Goal: Use online tool/utility: Utilize a website feature to perform a specific function

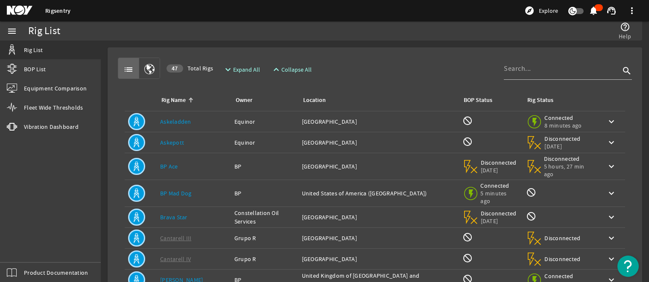
click at [170, 214] on link "Brava Star" at bounding box center [173, 218] width 27 height 8
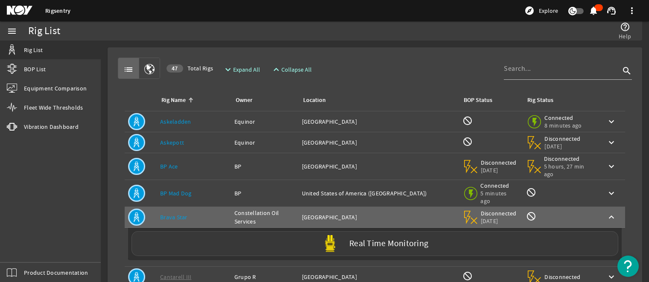
click at [332, 235] on img at bounding box center [330, 243] width 17 height 17
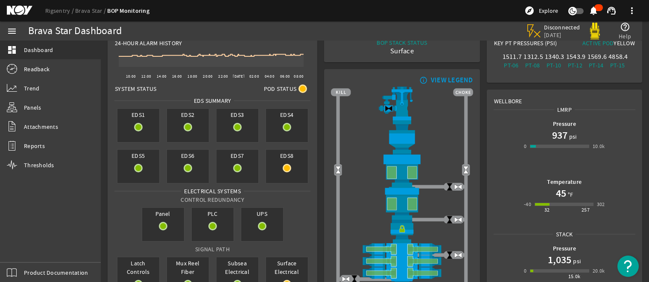
scroll to position [9, 0]
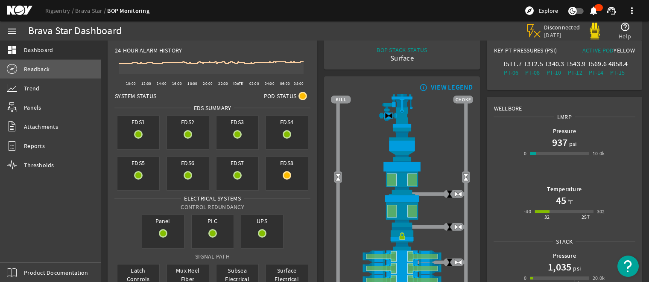
click at [36, 65] on link "Readback" at bounding box center [50, 69] width 101 height 19
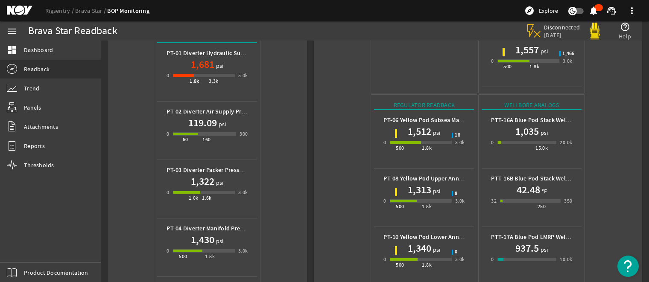
scroll to position [384, 0]
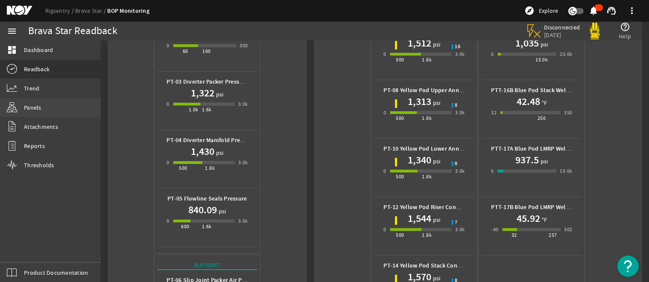
click at [34, 107] on span "Panels" at bounding box center [33, 107] width 18 height 9
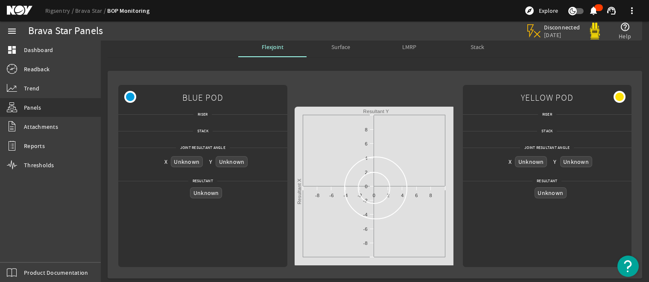
scroll to position [5, 0]
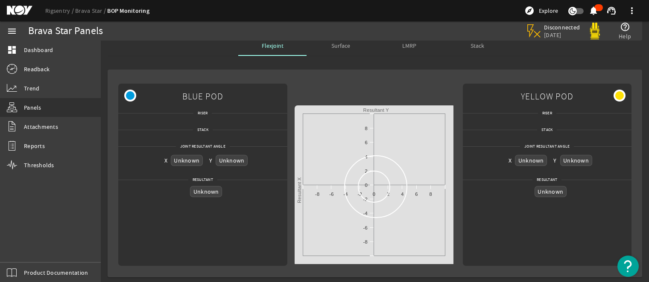
click at [337, 49] on span "Surface" at bounding box center [341, 46] width 19 height 6
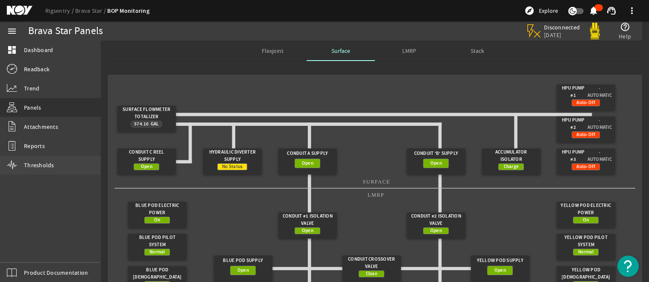
click at [33, 164] on span "Thresholds" at bounding box center [39, 165] width 30 height 9
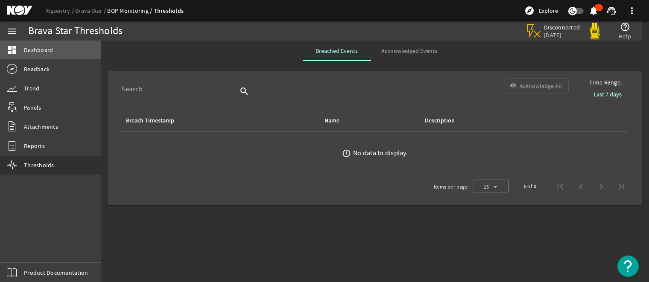
click at [42, 48] on span "Dashboard" at bounding box center [38, 50] width 29 height 9
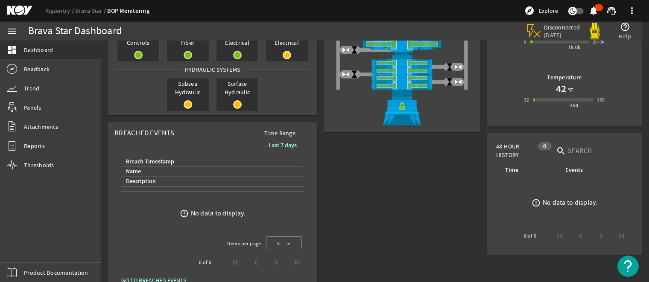
scroll to position [265, 0]
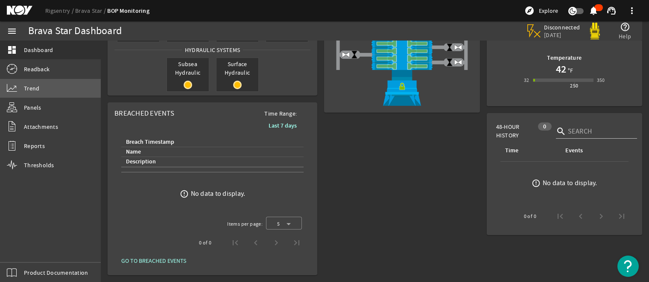
click at [35, 87] on span "Trend" at bounding box center [31, 88] width 15 height 9
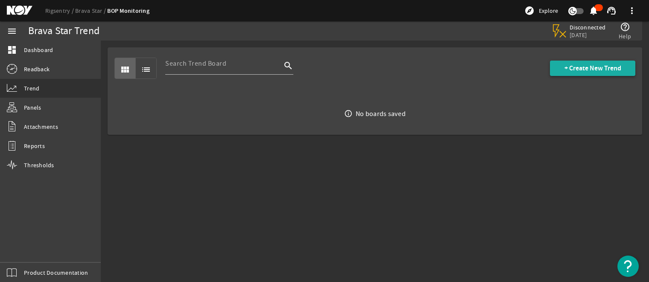
click at [574, 69] on span "+ Create New Trend" at bounding box center [593, 68] width 57 height 9
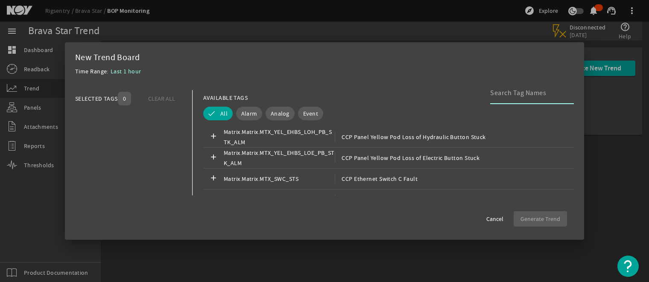
click at [499, 95] on input at bounding box center [528, 93] width 77 height 10
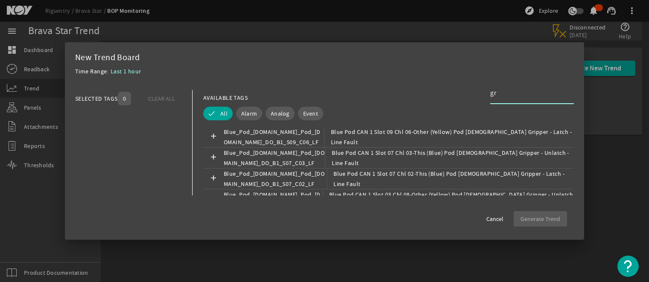
type input "g"
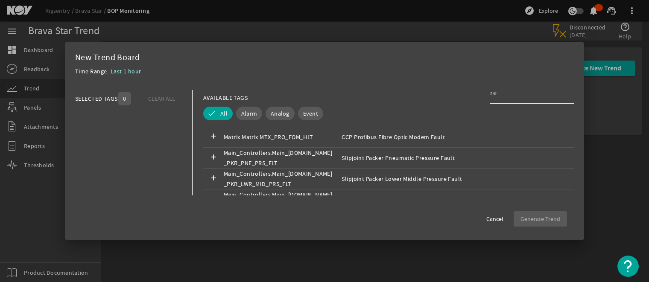
type input "r"
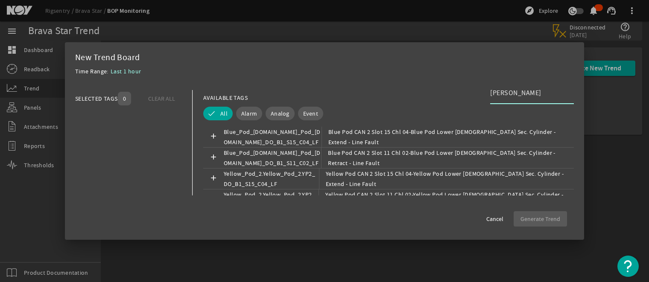
type input "[PERSON_NAME]"
drag, startPoint x: 515, startPoint y: 93, endPoint x: 465, endPoint y: 94, distance: 50.0
click at [465, 94] on div "AVAILABLE TAGS [PERSON_NAME]" at bounding box center [388, 97] width 371 height 15
click at [241, 109] on button "Alarm" at bounding box center [249, 114] width 26 height 14
click at [211, 112] on span "All" at bounding box center [211, 113] width 7 height 9
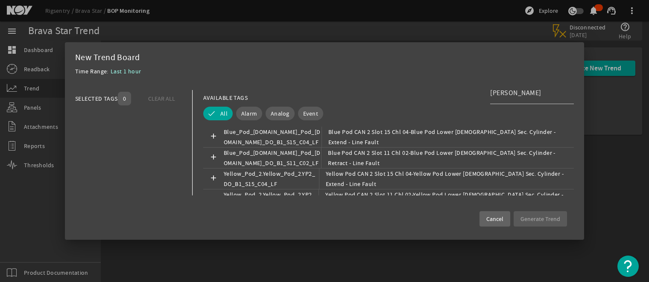
click at [497, 221] on span "Cancel" at bounding box center [495, 219] width 17 height 9
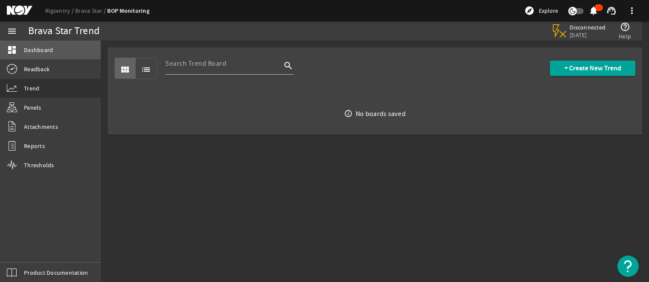
click at [29, 52] on span "Dashboard" at bounding box center [38, 50] width 29 height 9
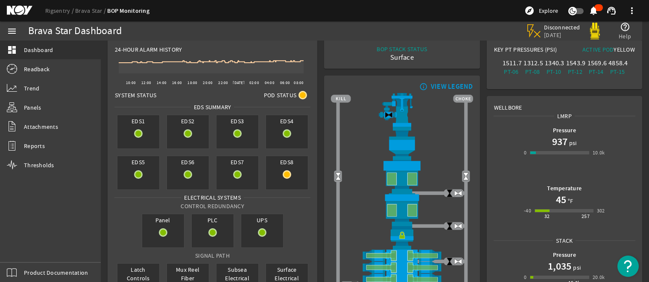
scroll to position [9, 0]
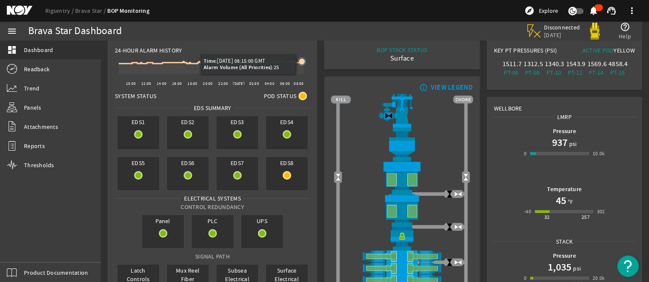
click at [302, 62] on icon at bounding box center [301, 61] width 5 height 5
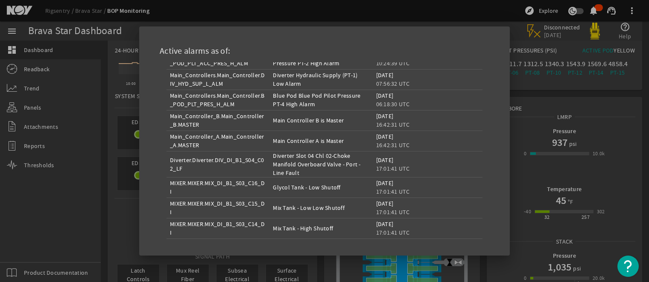
scroll to position [111, 0]
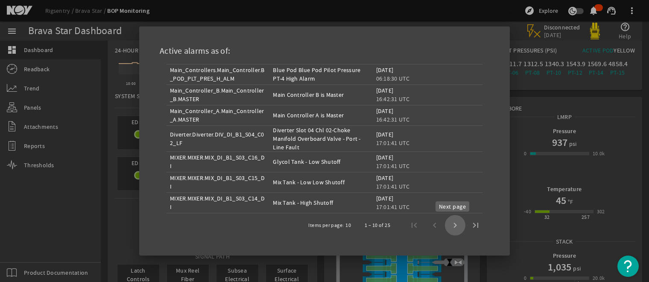
click at [452, 226] on span "Next page" at bounding box center [455, 225] width 21 height 21
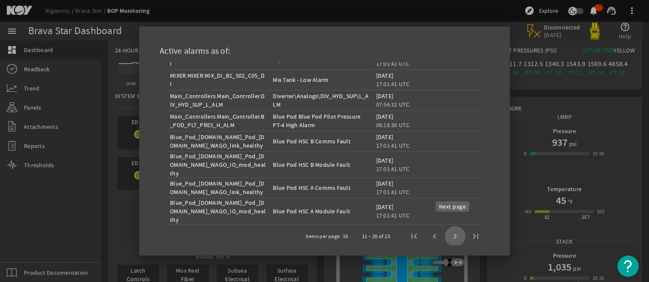
click at [452, 226] on span "Next page" at bounding box center [455, 236] width 21 height 21
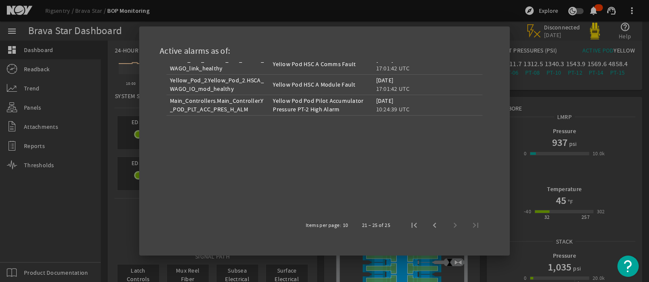
click at [100, 130] on div at bounding box center [324, 141] width 649 height 282
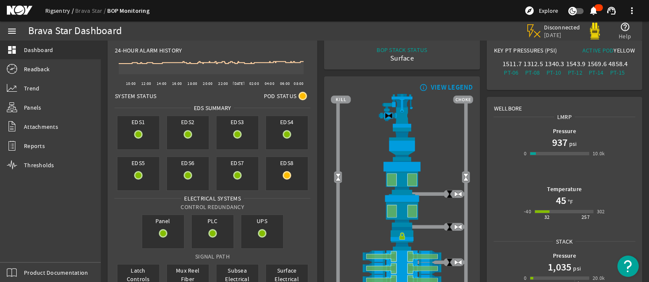
click at [53, 9] on link "Rigsentry" at bounding box center [60, 11] width 30 height 8
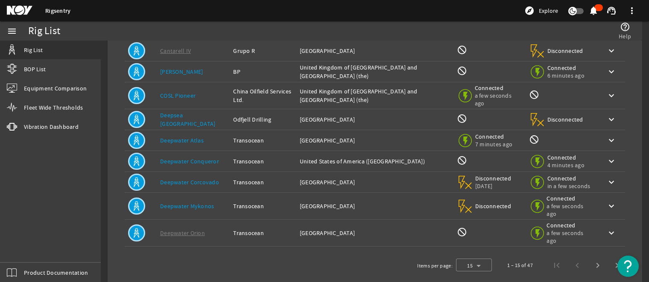
scroll to position [209, 0]
click at [592, 255] on span "Next page" at bounding box center [598, 265] width 21 height 21
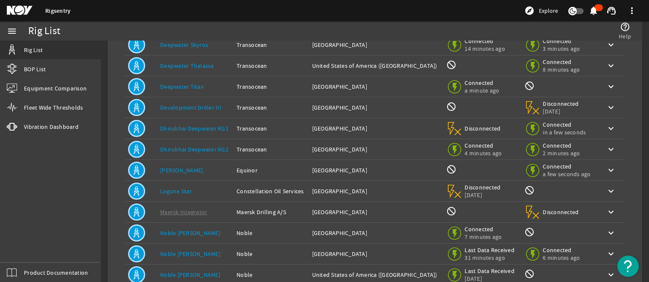
scroll to position [171, 0]
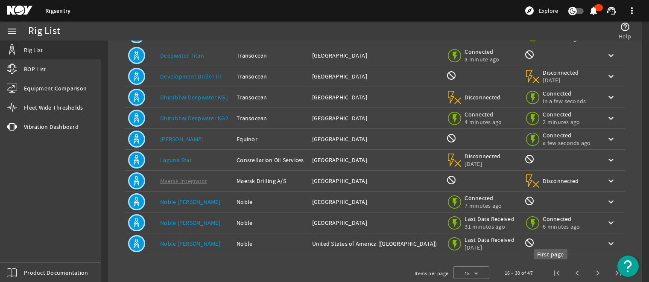
click at [552, 273] on span "First page" at bounding box center [557, 273] width 21 height 21
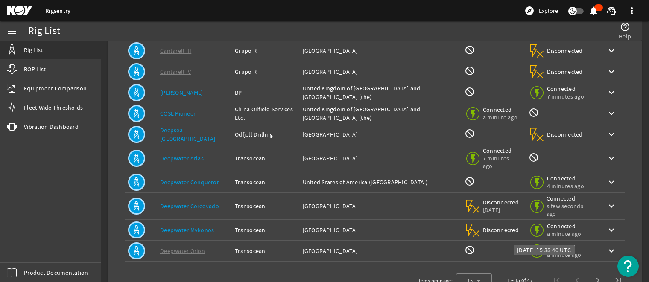
scroll to position [197, 0]
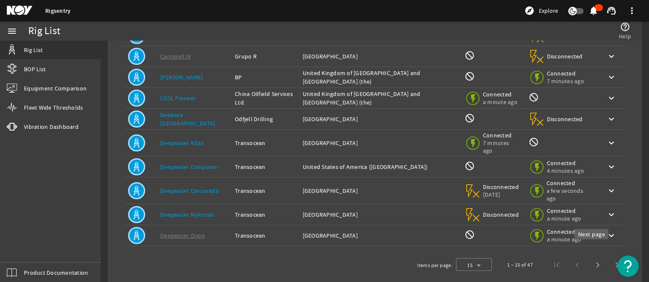
click at [590, 255] on span "Next page" at bounding box center [598, 265] width 21 height 21
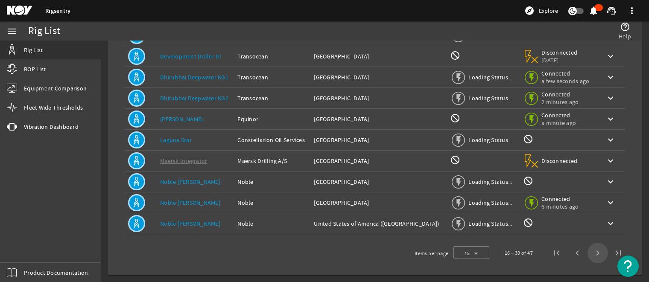
scroll to position [191, 0]
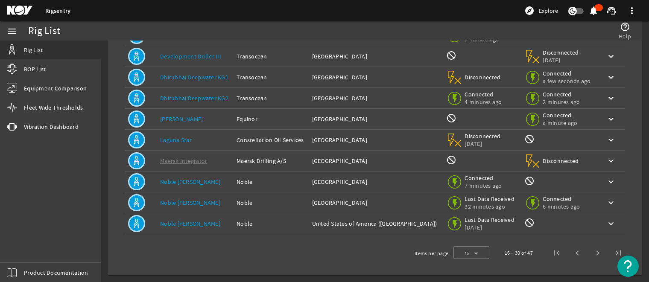
click at [191, 202] on link "Noble [PERSON_NAME]" at bounding box center [190, 203] width 60 height 8
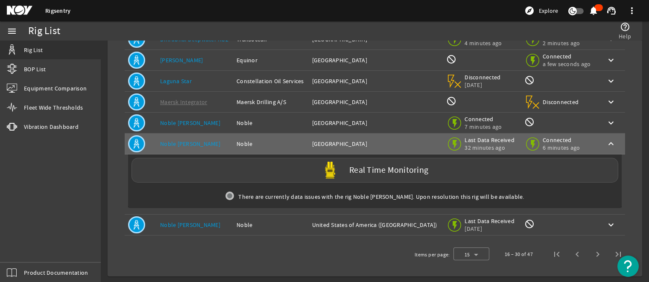
scroll to position [251, 0]
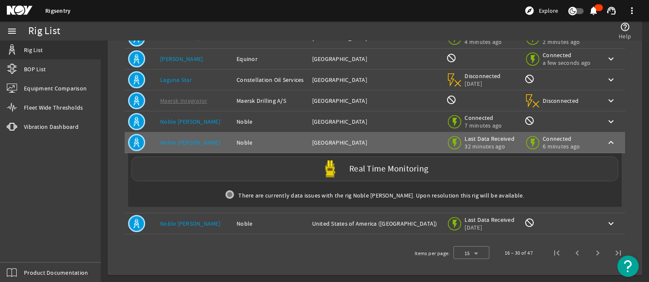
click at [370, 170] on label "Real Time Monitoring" at bounding box center [388, 169] width 79 height 9
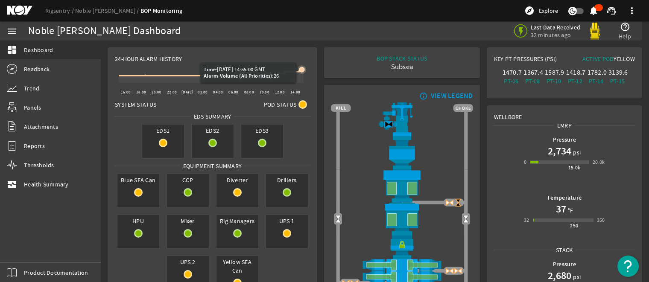
click at [302, 70] on icon at bounding box center [301, 69] width 5 height 5
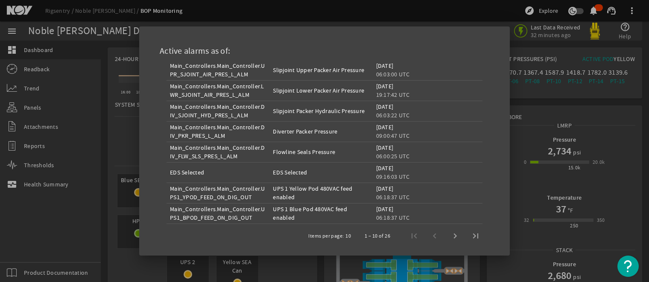
scroll to position [106, 0]
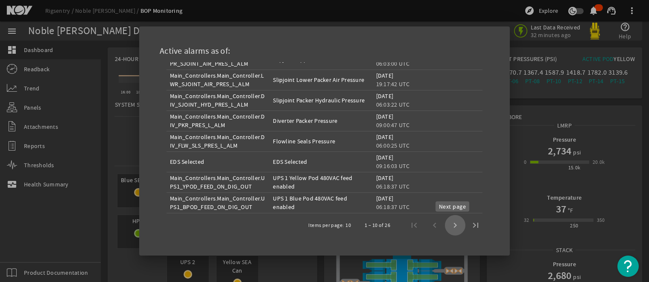
click at [455, 227] on span "Next page" at bounding box center [455, 225] width 21 height 21
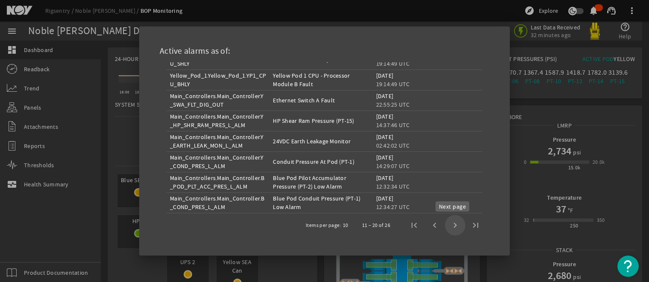
click at [453, 228] on span "Next page" at bounding box center [455, 225] width 21 height 21
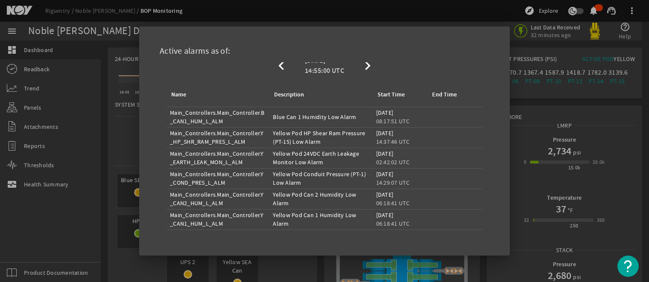
scroll to position [0, 0]
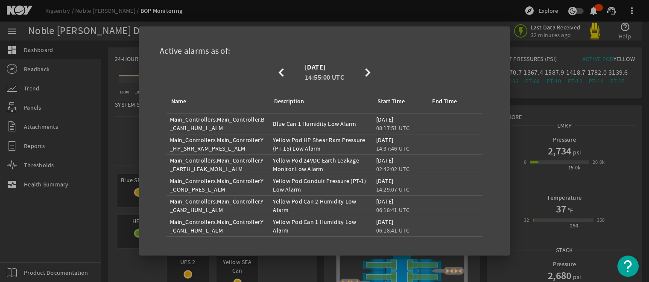
click at [408, 13] on div at bounding box center [324, 141] width 649 height 282
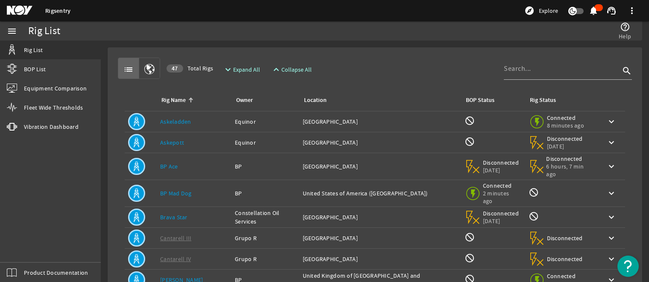
click at [180, 214] on link "Brava Star" at bounding box center [173, 218] width 27 height 8
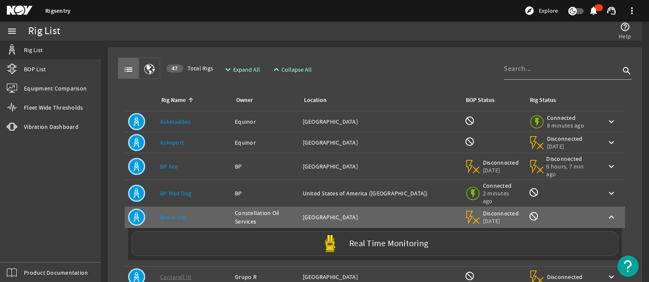
click at [332, 235] on img at bounding box center [330, 243] width 17 height 17
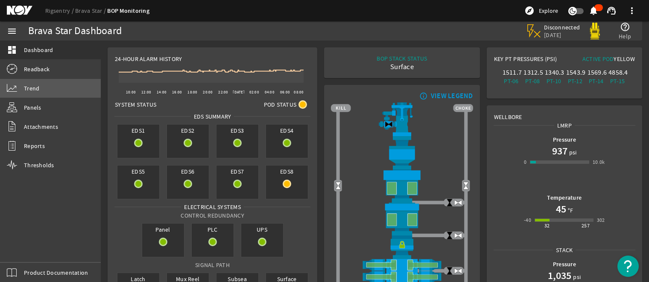
click at [30, 87] on span "Trend" at bounding box center [31, 88] width 15 height 9
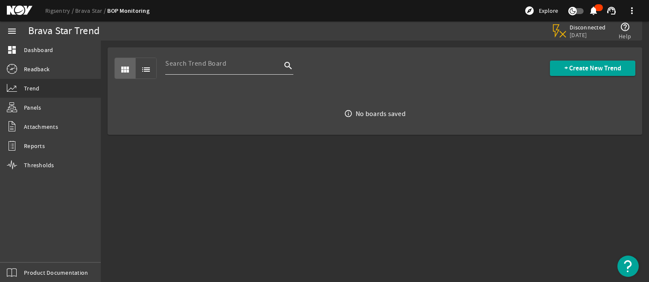
click at [208, 62] on input at bounding box center [223, 64] width 116 height 10
type input "earth"
click at [585, 70] on span "+ Create New Trend" at bounding box center [593, 68] width 57 height 9
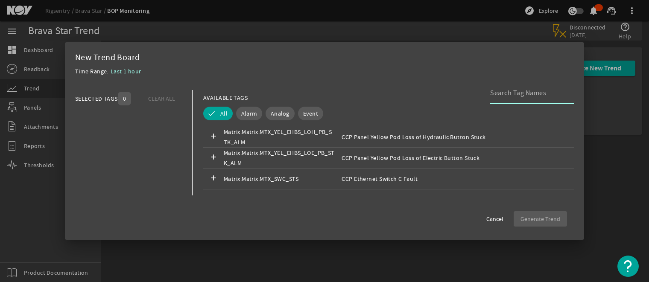
click at [511, 94] on input at bounding box center [528, 93] width 77 height 10
type input "e"
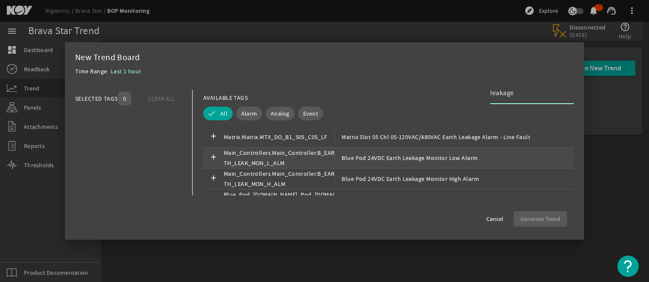
type input "leakage"
click at [358, 157] on span "Blue Pod 24VDC Earth Leakage Monitor Low Alarm" at bounding box center [406, 158] width 143 height 10
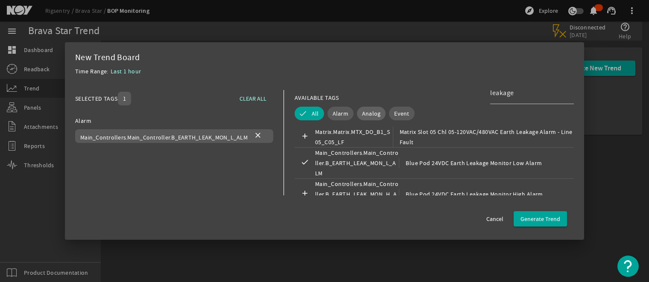
click at [371, 113] on span "Analog" at bounding box center [371, 113] width 19 height 9
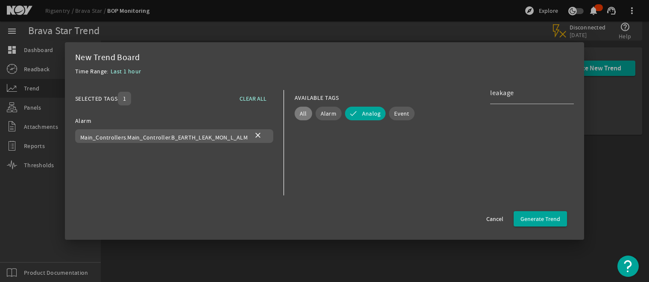
click at [302, 115] on span "All" at bounding box center [303, 113] width 7 height 9
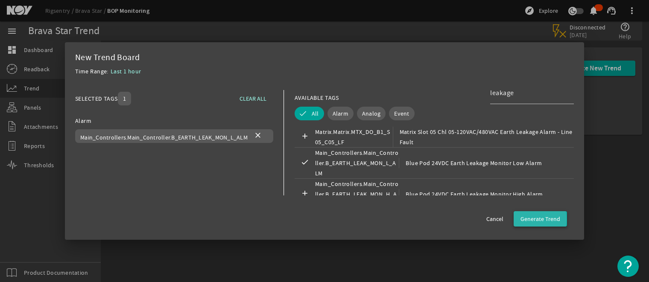
click at [537, 220] on span "Generate Trend" at bounding box center [541, 219] width 40 height 9
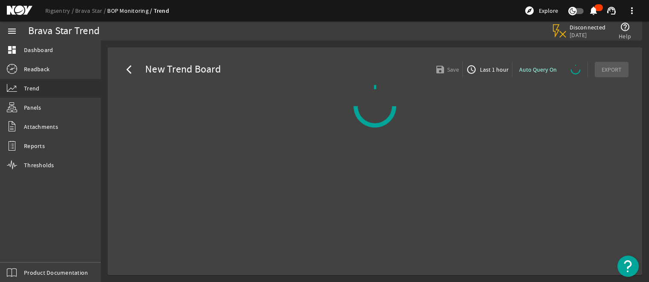
click at [593, 8] on mat-icon "notifications" at bounding box center [594, 11] width 10 height 10
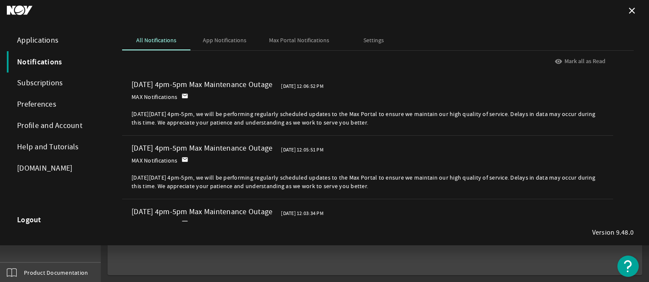
click at [570, 59] on div "visibility Mark all as Read" at bounding box center [367, 61] width 483 height 21
click at [559, 60] on div "visibility Mark all as Read" at bounding box center [367, 61] width 483 height 21
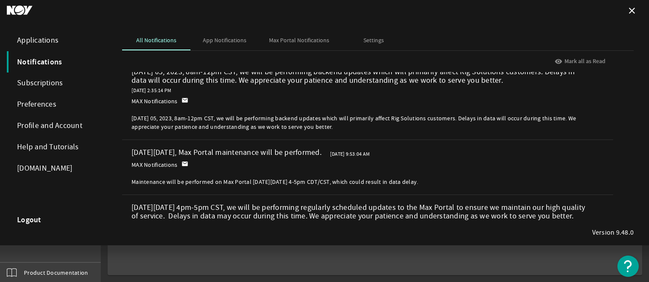
scroll to position [1914, 0]
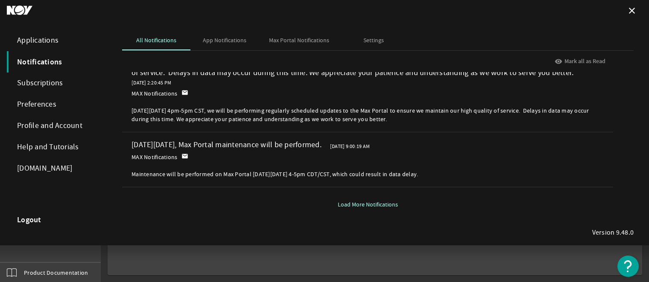
click at [558, 62] on div "visibility Mark all as Read" at bounding box center [367, 61] width 483 height 21
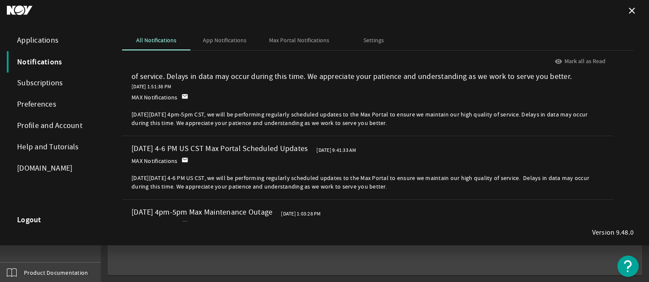
scroll to position [0, 0]
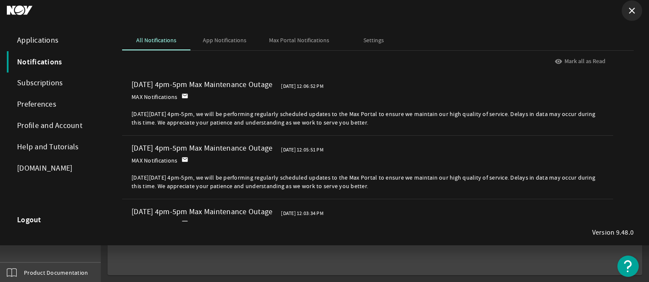
click at [633, 8] on mat-icon "close" at bounding box center [632, 11] width 10 height 10
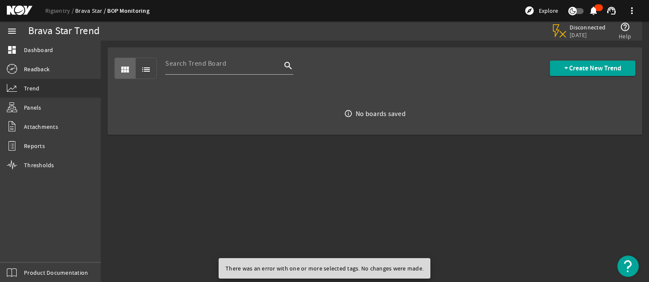
click at [88, 12] on link "Brava Star" at bounding box center [91, 11] width 32 height 8
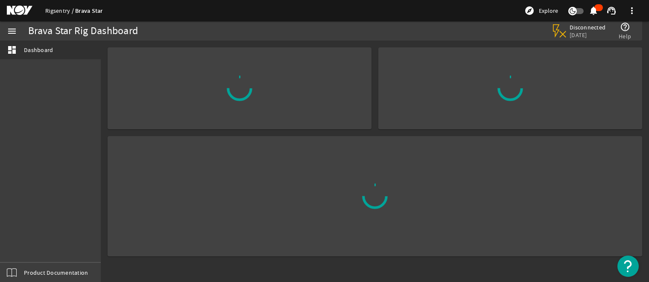
click at [53, 12] on link "Rigsentry" at bounding box center [60, 11] width 30 height 8
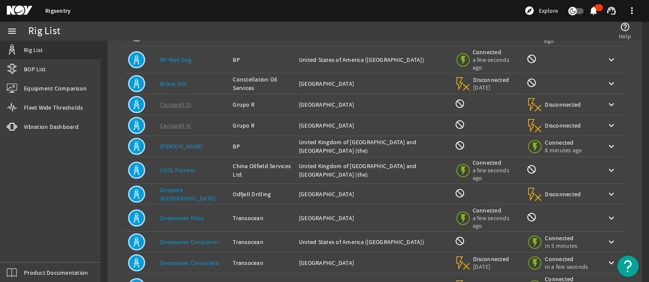
scroll to position [214, 0]
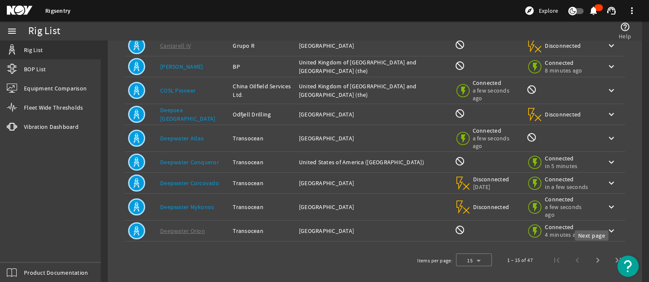
click at [591, 252] on span "Next page" at bounding box center [598, 260] width 21 height 21
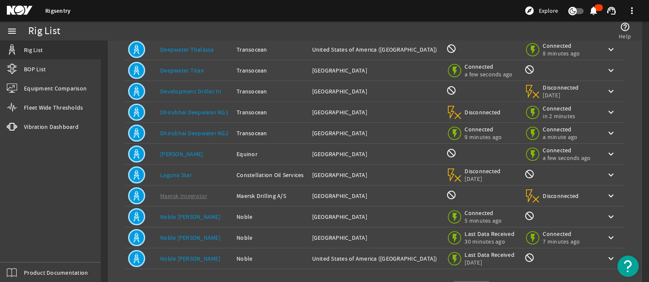
scroll to position [171, 0]
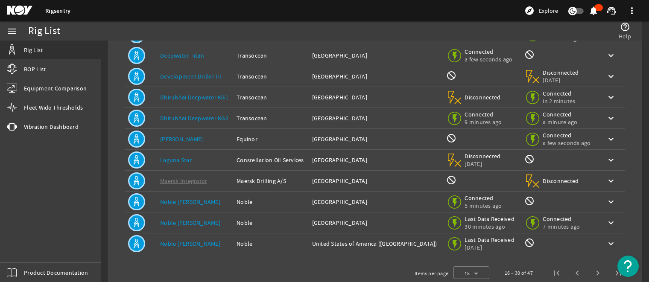
click at [189, 224] on link "Noble [PERSON_NAME]" at bounding box center [190, 223] width 60 height 8
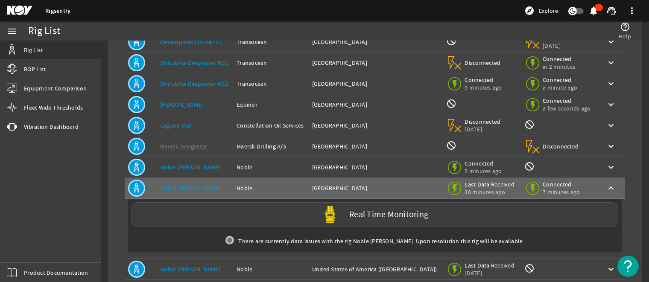
scroll to position [251, 0]
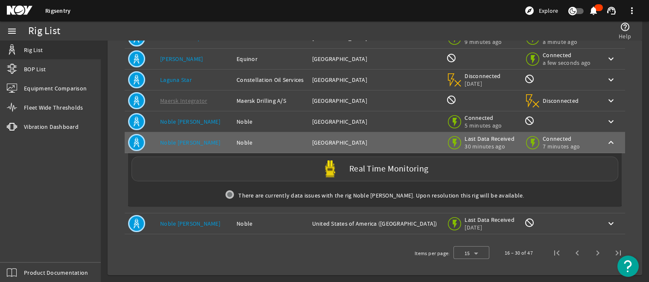
click at [345, 170] on div "Real Time Monitoring" at bounding box center [375, 169] width 487 height 25
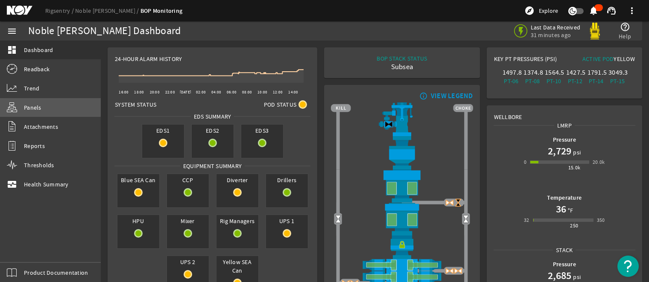
click at [26, 106] on span "Panels" at bounding box center [33, 107] width 18 height 9
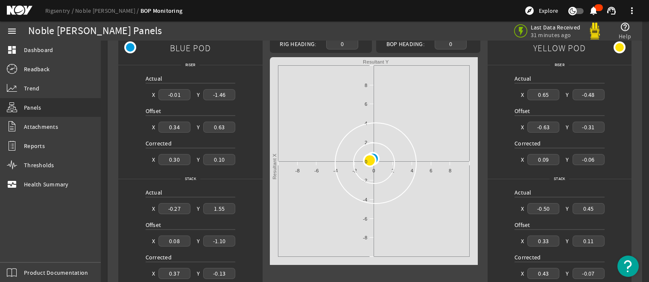
scroll to position [11, 0]
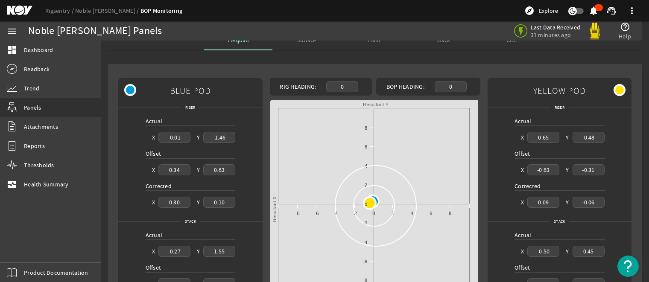
click at [131, 91] on div at bounding box center [130, 90] width 12 height 12
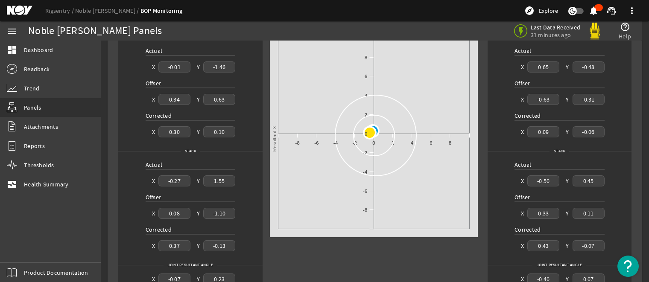
scroll to position [0, 0]
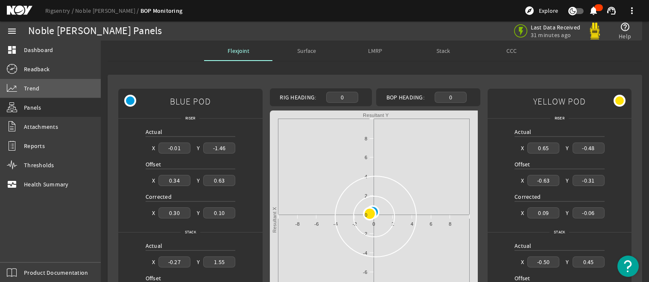
click at [31, 89] on span "Trend" at bounding box center [31, 88] width 15 height 9
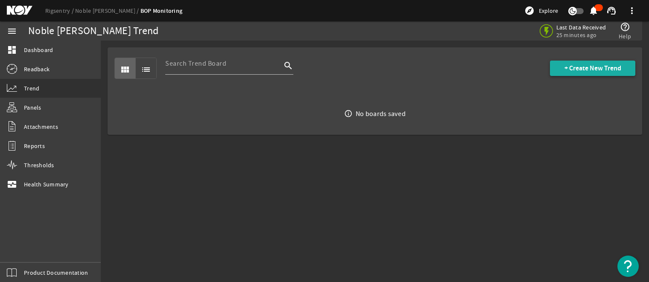
click at [584, 70] on span "+ Create New Trend" at bounding box center [593, 68] width 57 height 9
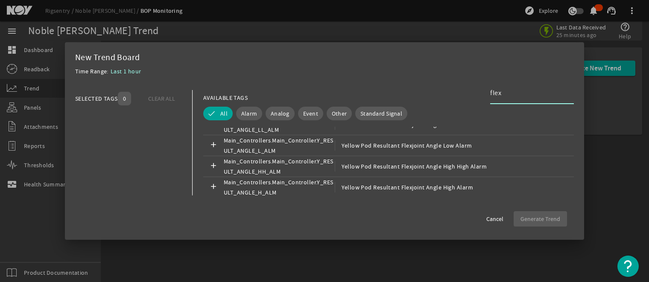
scroll to position [182, 0]
type input "flex"
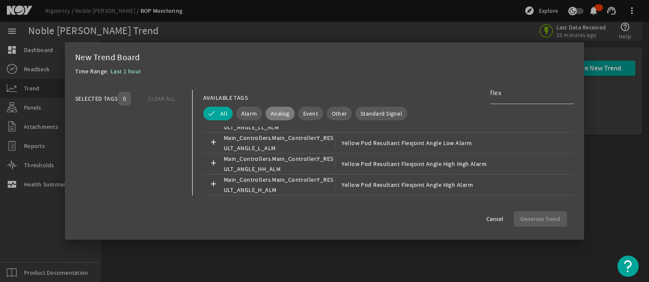
click at [276, 114] on span "Analog" at bounding box center [280, 113] width 19 height 9
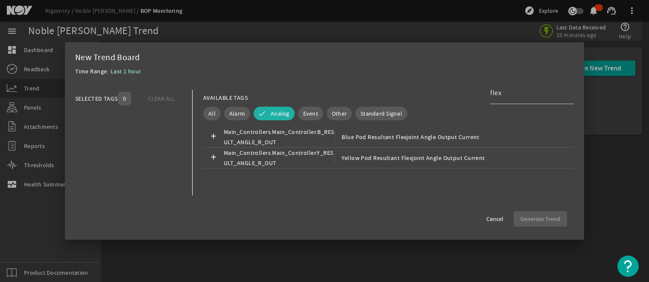
scroll to position [0, 0]
click at [375, 111] on span "Standard Signal" at bounding box center [382, 113] width 42 height 9
click at [375, 111] on span "Standard Signal" at bounding box center [394, 113] width 42 height 9
click at [334, 112] on span "Other" at bounding box center [339, 113] width 15 height 9
click at [334, 112] on button "Other" at bounding box center [345, 114] width 37 height 14
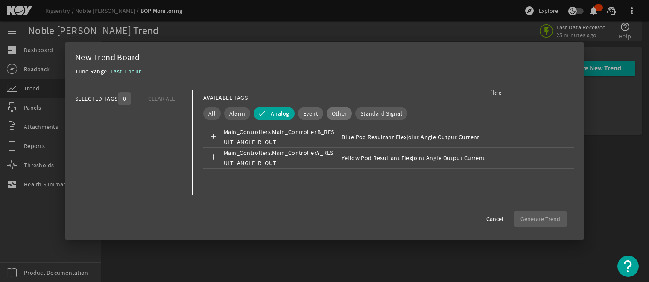
click at [306, 114] on span "Event" at bounding box center [310, 113] width 15 height 9
click at [309, 111] on button "Event" at bounding box center [316, 114] width 37 height 14
click at [231, 112] on span "Alarm" at bounding box center [237, 113] width 16 height 9
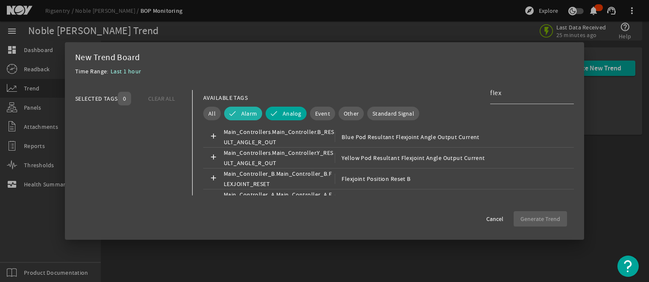
click at [235, 111] on button "Alarm" at bounding box center [243, 114] width 38 height 14
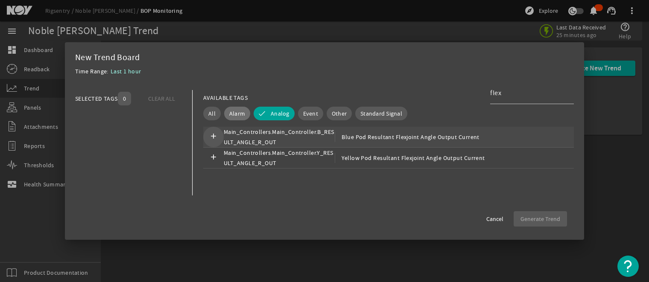
click at [215, 137] on mat-icon "add" at bounding box center [213, 137] width 10 height 10
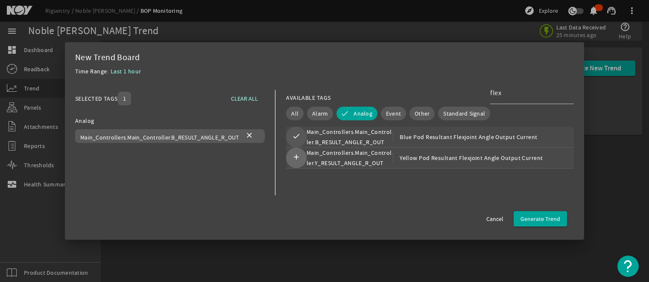
click at [296, 158] on mat-icon "add" at bounding box center [296, 158] width 10 height 10
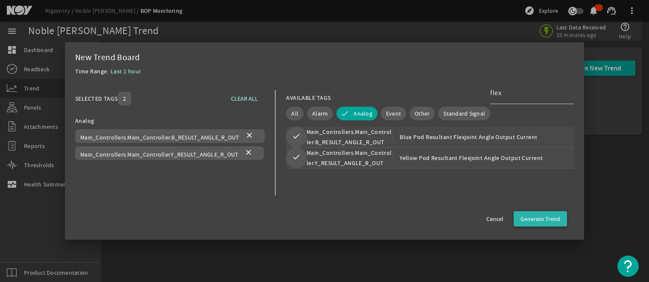
click at [546, 220] on span "Generate Trend" at bounding box center [541, 219] width 40 height 9
